Goal: Register for event/course

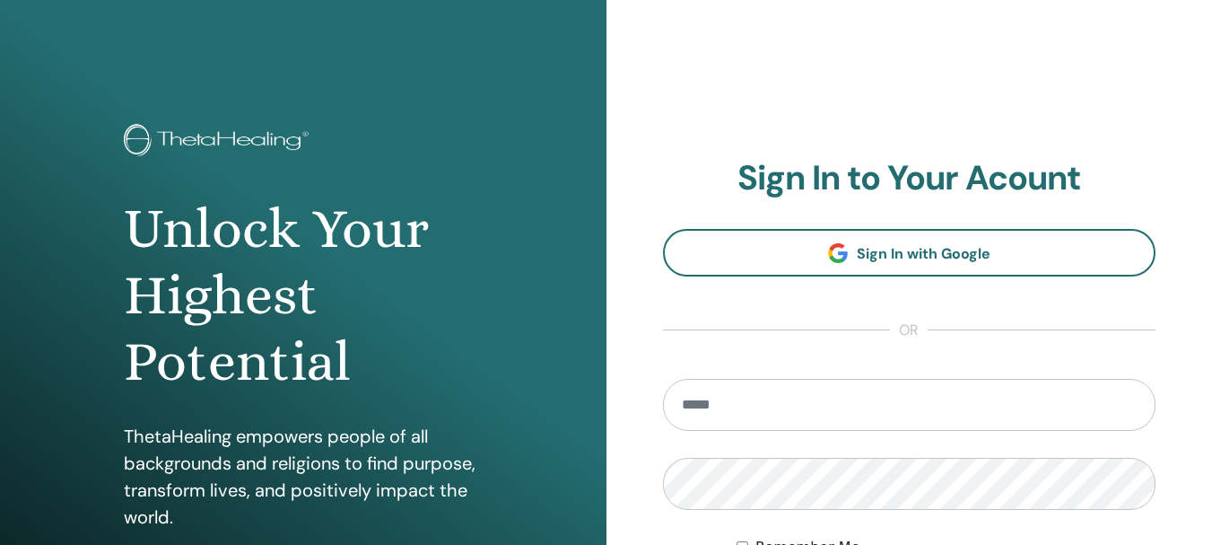
click at [732, 402] on input "email" at bounding box center [909, 405] width 493 height 52
click at [844, 404] on input "email" at bounding box center [909, 405] width 493 height 52
type input "**********"
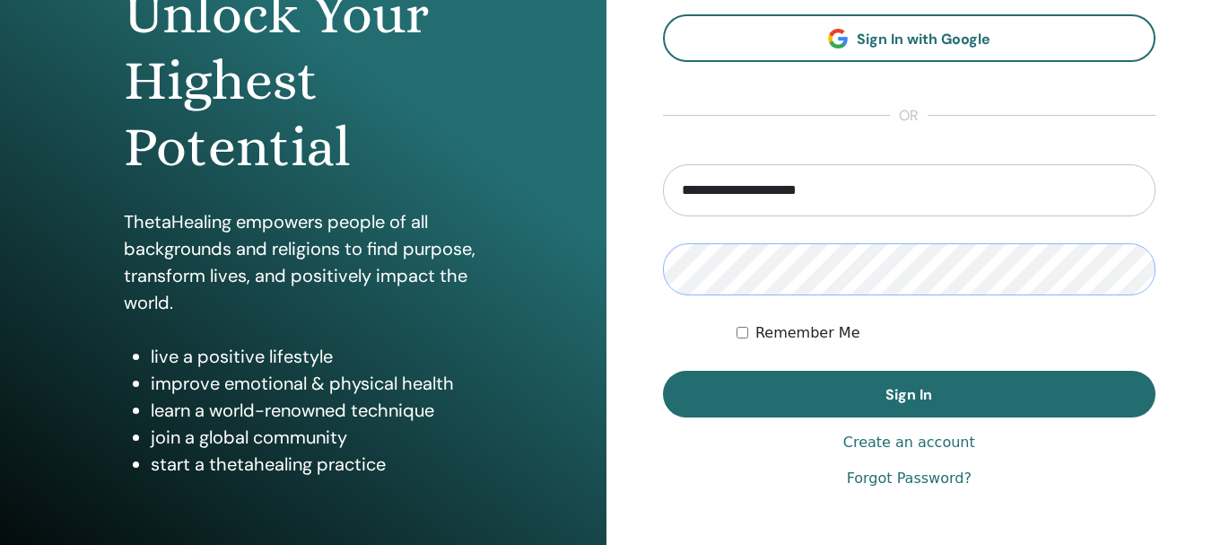
scroll to position [269, 0]
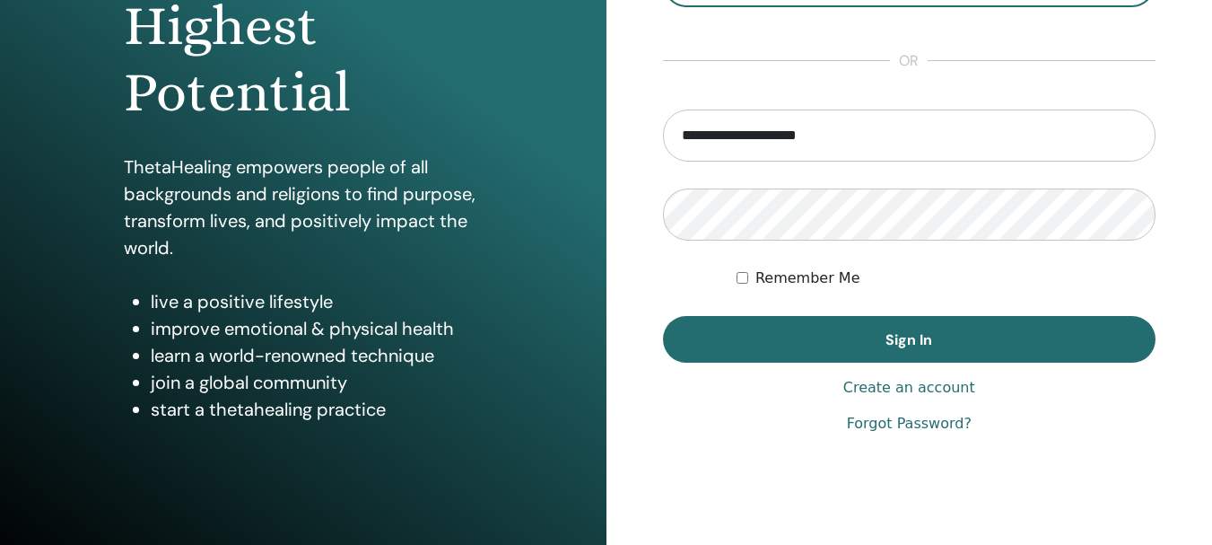
click at [766, 278] on label "Remember Me" at bounding box center [807, 278] width 105 height 22
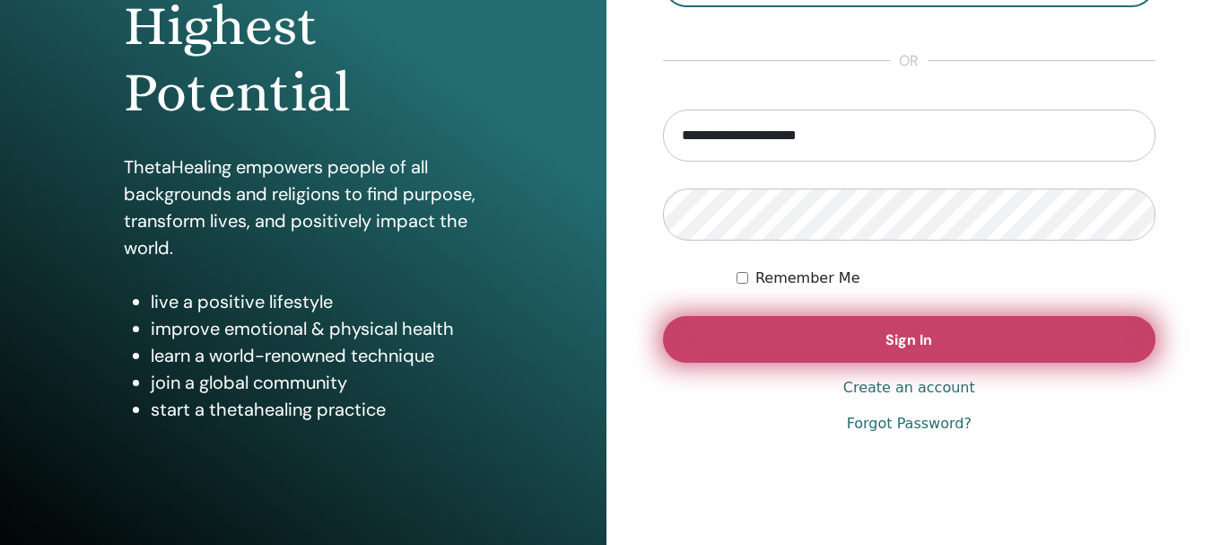
click at [804, 339] on button "Sign In" at bounding box center [909, 339] width 493 height 47
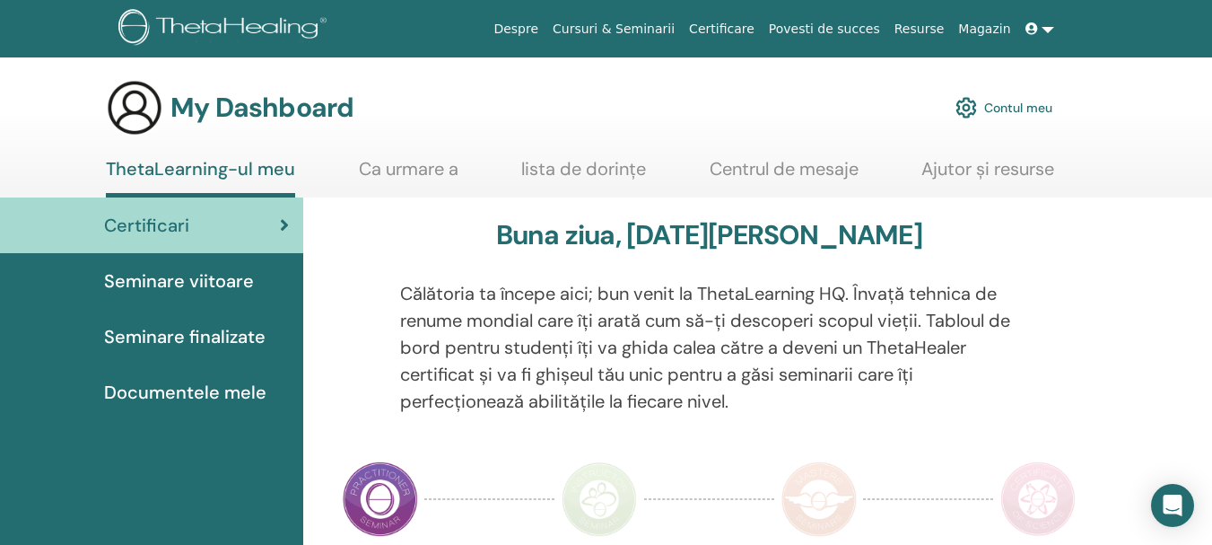
click at [494, 343] on p "Călătoria ta începe aici; bun venit la ThetaLearning HQ. Învață tehnica de renu…" at bounding box center [709, 347] width 618 height 135
click at [196, 270] on span "Seminare viitoare" at bounding box center [179, 280] width 150 height 27
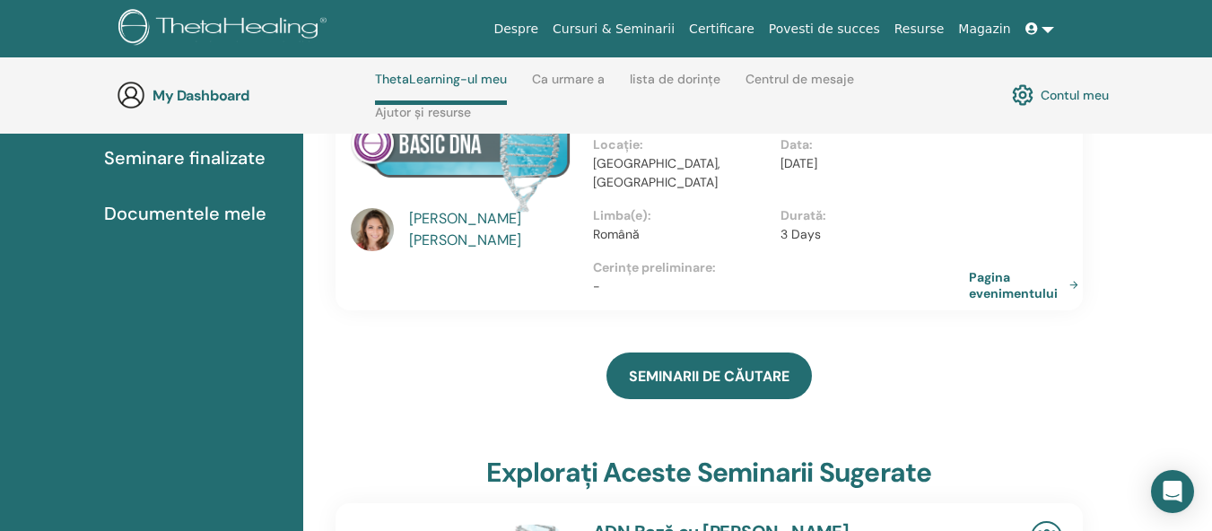
scroll to position [256, 0]
click at [1025, 268] on link "Pagina evenimentului" at bounding box center [1030, 284] width 117 height 32
